Goal: Download file/media

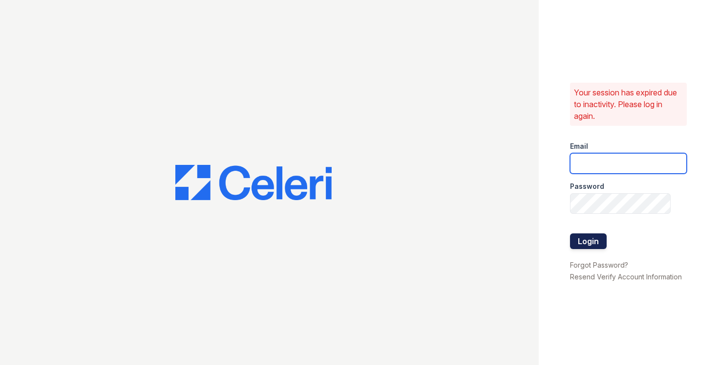
type input "astonpark@nmresidential.com"
click at [589, 243] on button "Login" at bounding box center [588, 241] width 37 height 16
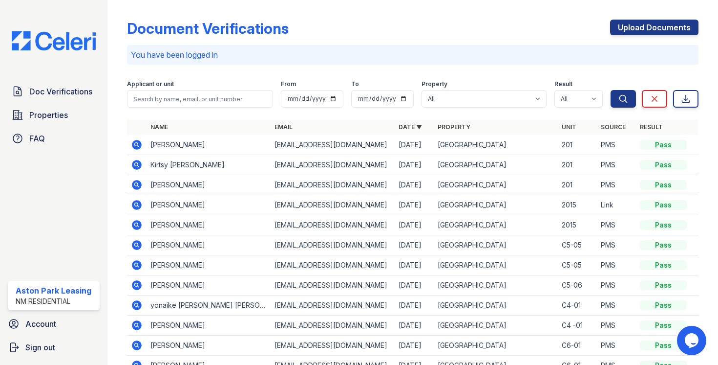
click at [137, 185] on icon at bounding box center [136, 184] width 2 height 2
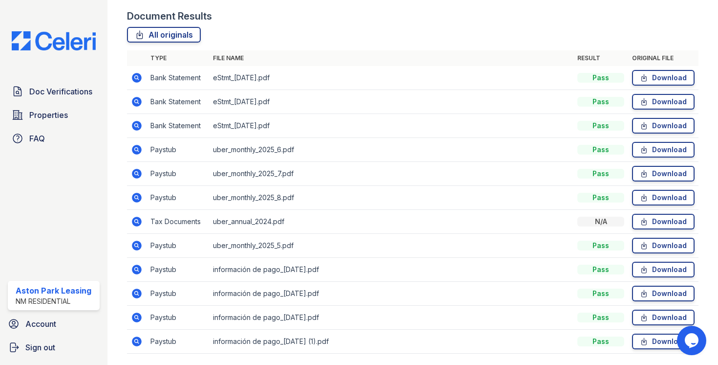
scroll to position [263, 0]
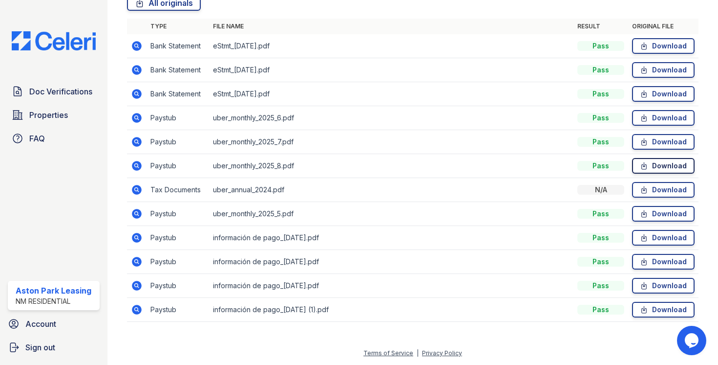
click at [648, 163] on icon at bounding box center [644, 166] width 8 height 10
click at [651, 113] on link "Download" at bounding box center [663, 118] width 63 height 16
click at [658, 48] on link "Download" at bounding box center [663, 46] width 63 height 16
